Goal: Navigation & Orientation: Find specific page/section

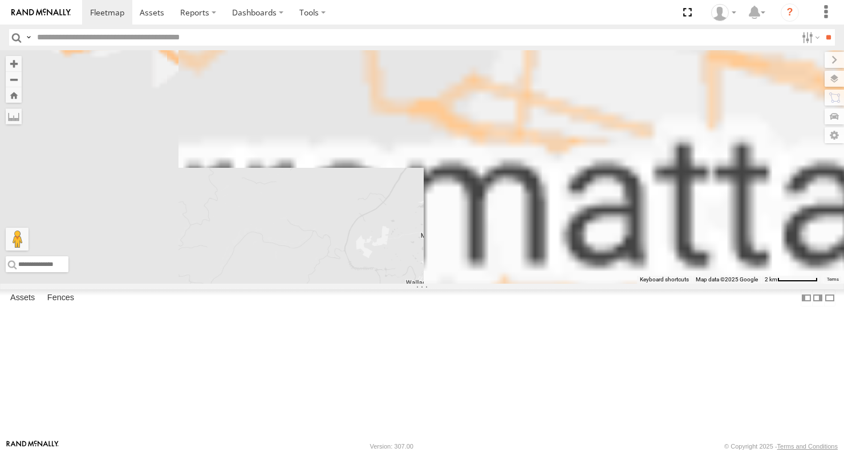
drag, startPoint x: 598, startPoint y: 142, endPoint x: 392, endPoint y: 136, distance: 206.1
click at [414, 135] on div "27QMC" at bounding box center [422, 166] width 844 height 233
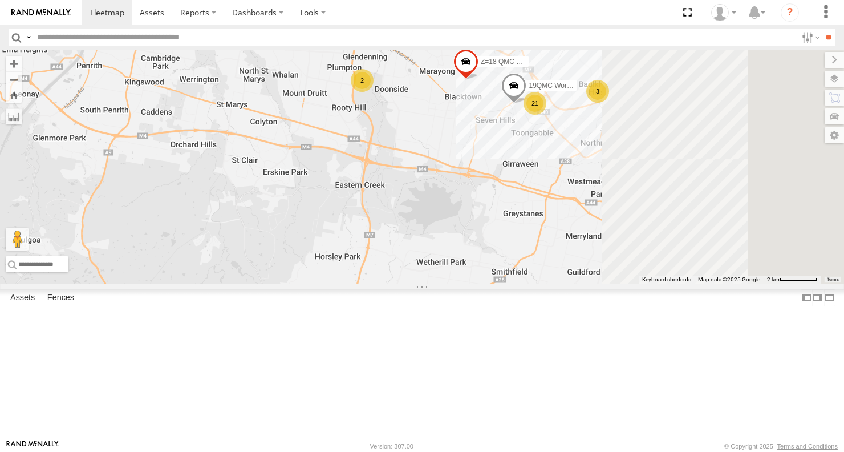
drag, startPoint x: 710, startPoint y: 174, endPoint x: 490, endPoint y: 174, distance: 220.2
click at [515, 175] on div "27QMC 21 2 19QMC Workshop 3 Z=18 QMC Written off" at bounding box center [422, 166] width 844 height 233
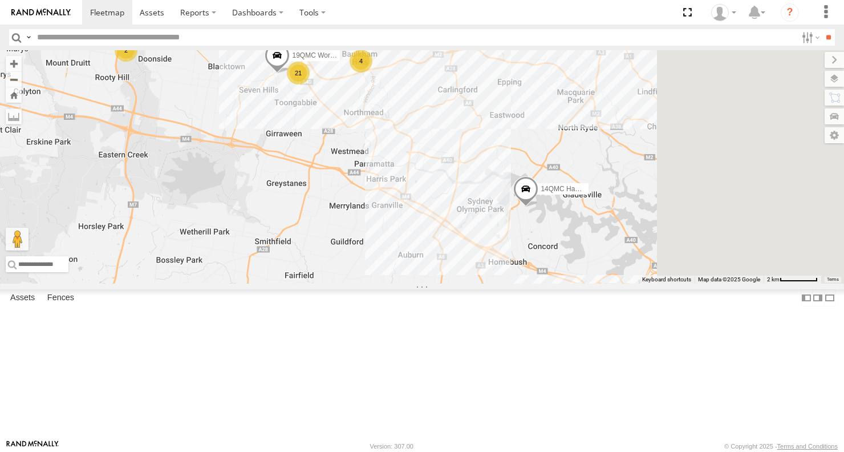
drag, startPoint x: 629, startPoint y: 180, endPoint x: 432, endPoint y: 110, distance: 209.0
click at [436, 112] on div "27QMC 21 2 19QMC Workshop 4 Z=18 QMC Written off 14QMC Hamza" at bounding box center [422, 166] width 844 height 233
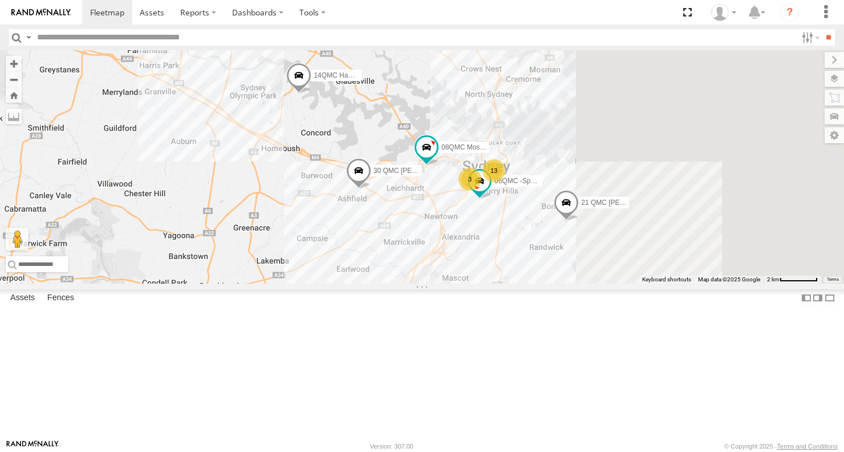
drag, startPoint x: 540, startPoint y: 153, endPoint x: 474, endPoint y: 139, distance: 67.6
click at [477, 134] on div "27QMC 21 2 19QMC Workshop 4 Z=18 QMC Written off 14QMC Hamza 13 3 08QMC Mostafa…" at bounding box center [422, 166] width 844 height 233
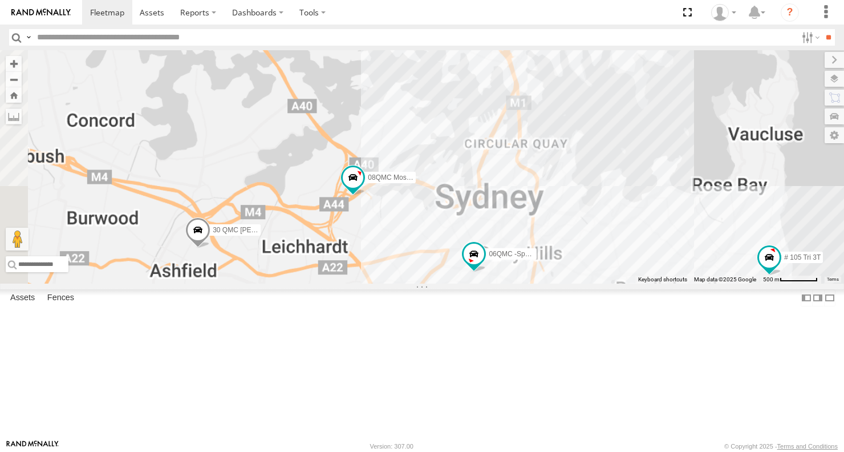
click at [593, 215] on div "27QMC 19QMC Workshop Z=18 QMC Written off 14QMC Hamza 08QMC Mostafa 21 QMC Pat …" at bounding box center [422, 166] width 844 height 233
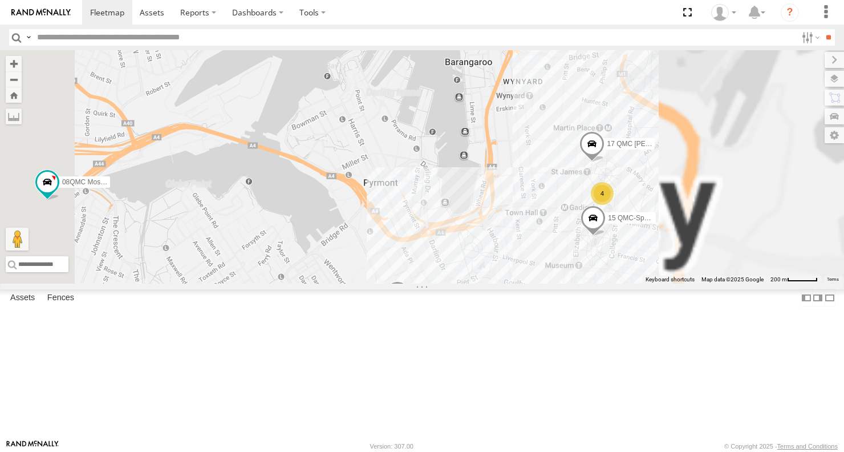
drag, startPoint x: 587, startPoint y: 228, endPoint x: 527, endPoint y: 67, distance: 171.9
click at [526, 77] on div "27QMC 19QMC Workshop Z=18 QMC Written off 14QMC Hamza 08QMC Mostafa 21 QMC Pat …" at bounding box center [422, 166] width 844 height 233
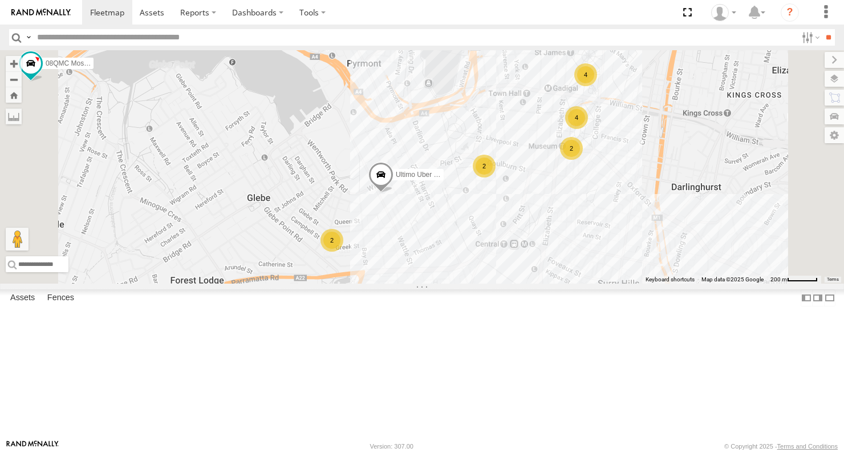
drag, startPoint x: 611, startPoint y: 264, endPoint x: 599, endPoint y: 182, distance: 83.1
click at [599, 189] on div "27QMC 19QMC Workshop Z=18 QMC Written off 14QMC Hamza 08QMC Mostafa 21 QMC Pat …" at bounding box center [422, 166] width 844 height 233
